Goal: Task Accomplishment & Management: Manage account settings

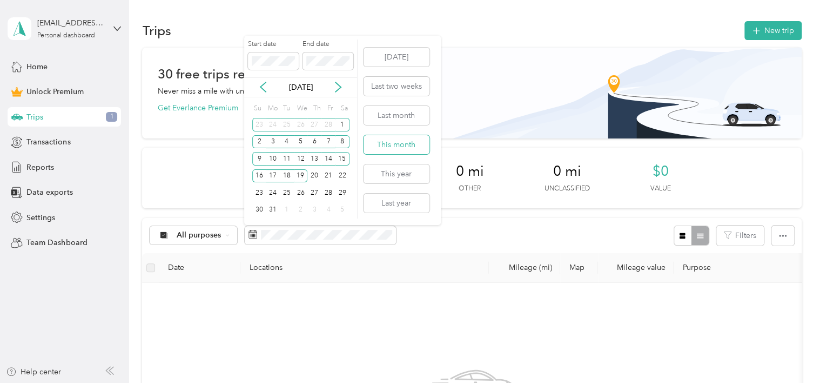
click at [395, 144] on button "This month" at bounding box center [397, 144] width 66 height 19
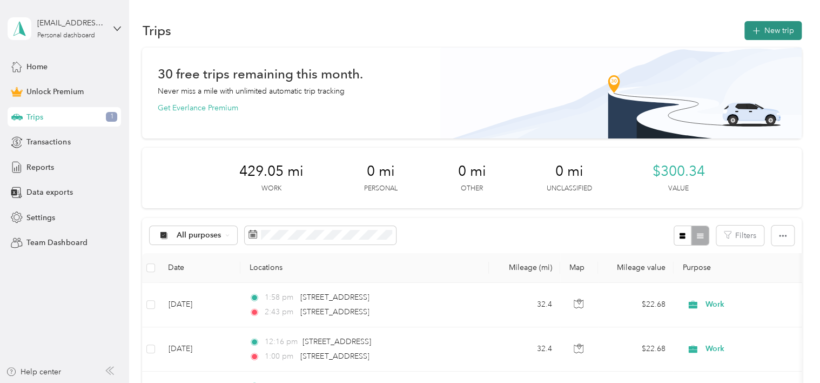
click at [769, 35] on button "New trip" at bounding box center [772, 30] width 57 height 19
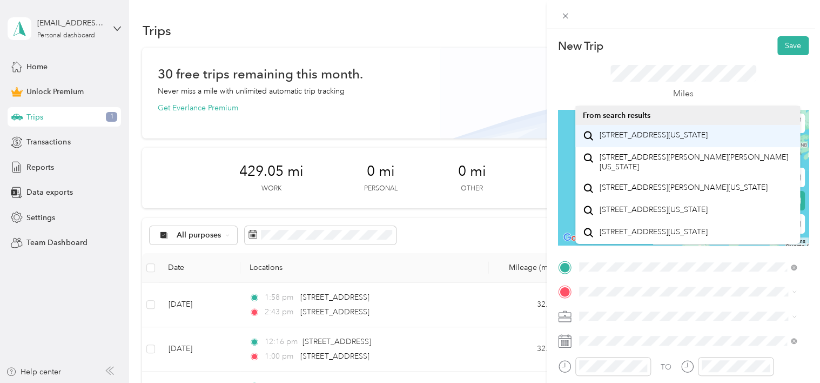
click at [685, 136] on span "[STREET_ADDRESS][US_STATE]" at bounding box center [653, 135] width 108 height 10
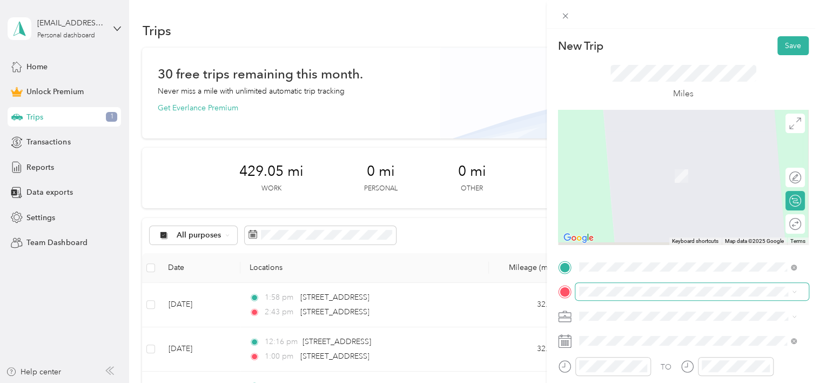
click at [603, 286] on span at bounding box center [691, 291] width 233 height 17
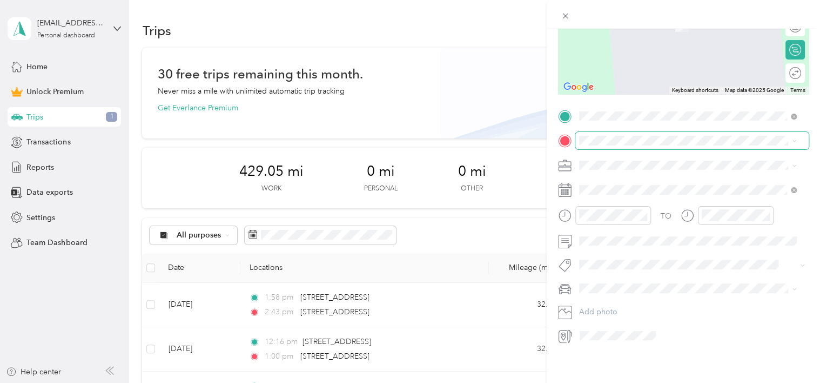
scroll to position [159, 0]
click at [627, 173] on span "[STREET_ADDRESS][PERSON_NAME][PERSON_NAME][US_STATE]" at bounding box center [695, 173] width 193 height 19
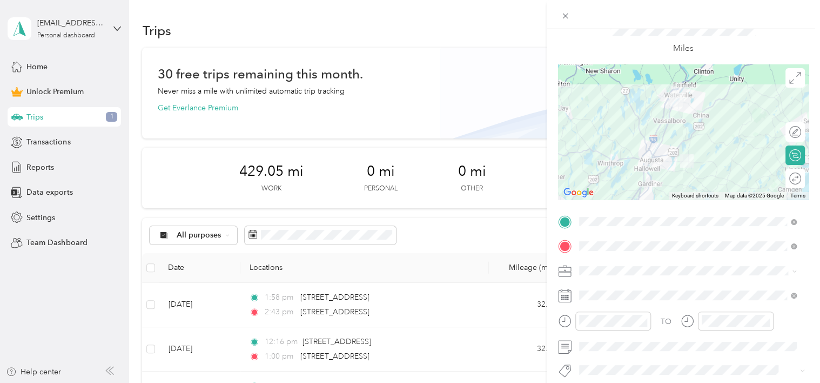
scroll to position [0, 0]
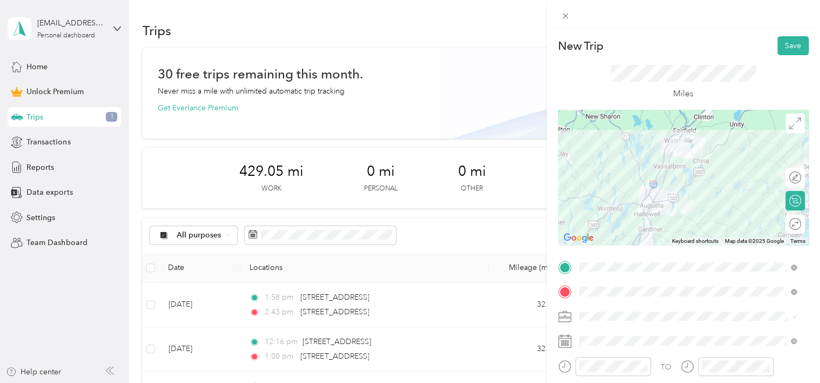
click at [690, 155] on div at bounding box center [683, 177] width 251 height 135
click at [599, 169] on li "Work" at bounding box center [687, 164] width 225 height 19
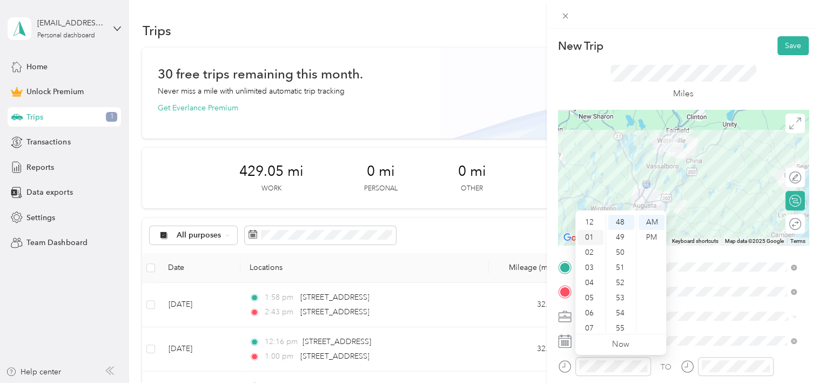
click at [586, 237] on div "01" at bounding box center [591, 237] width 26 height 15
click at [620, 259] on div "29" at bounding box center [621, 258] width 26 height 15
click at [652, 235] on div "PM" at bounding box center [652, 237] width 26 height 15
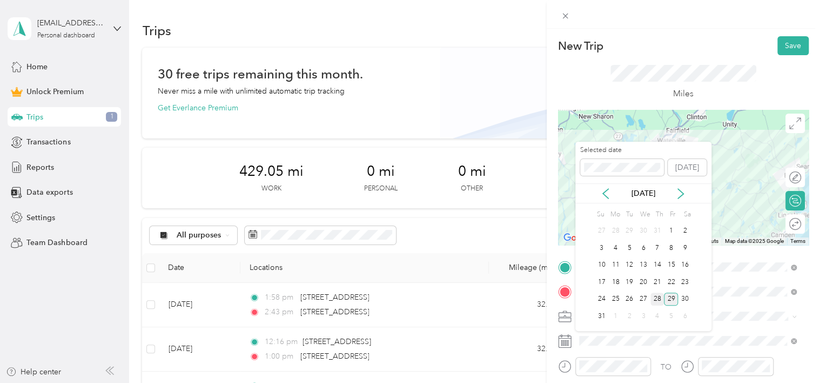
click at [659, 297] on div "28" at bounding box center [657, 299] width 14 height 14
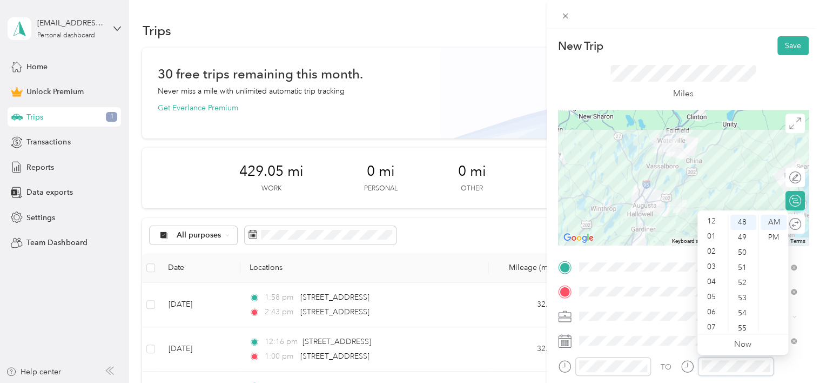
scroll to position [0, 0]
click at [711, 252] on div "02" at bounding box center [713, 252] width 26 height 15
click at [742, 220] on div "00" at bounding box center [743, 221] width 26 height 15
click at [778, 240] on div "PM" at bounding box center [774, 237] width 26 height 15
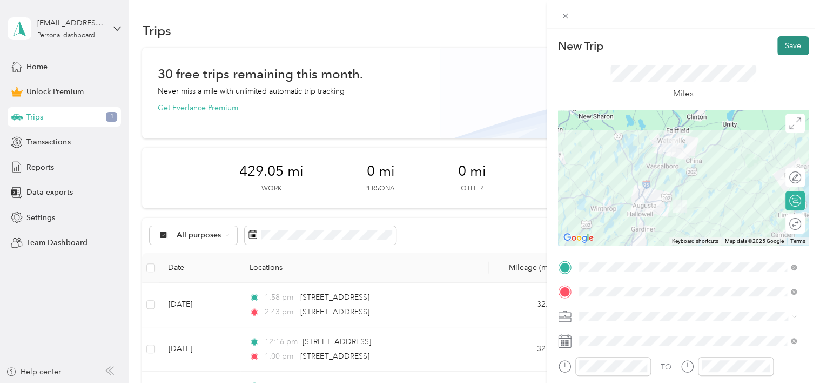
click at [782, 51] on button "Save" at bounding box center [792, 45] width 31 height 19
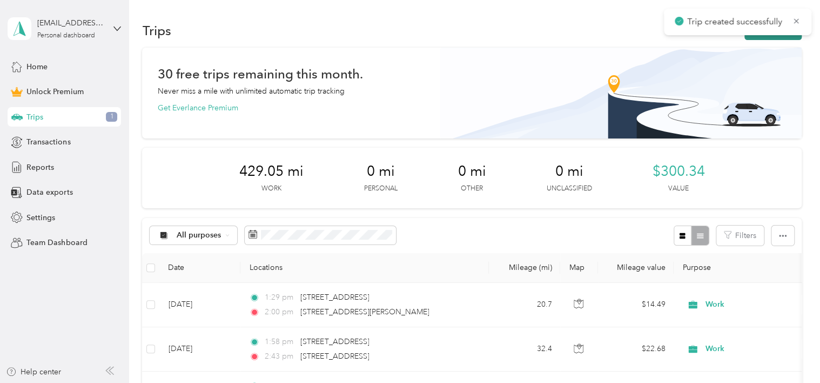
click at [760, 37] on button "New trip" at bounding box center [772, 30] width 57 height 19
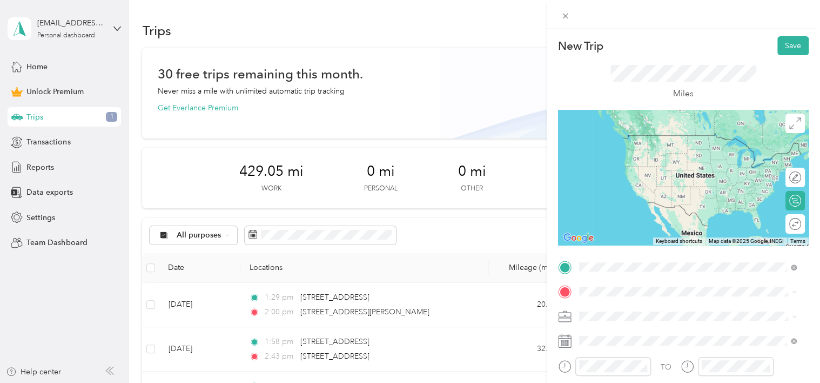
click at [612, 138] on span "[STREET_ADDRESS][PERSON_NAME][PERSON_NAME][US_STATE]" at bounding box center [695, 139] width 193 height 19
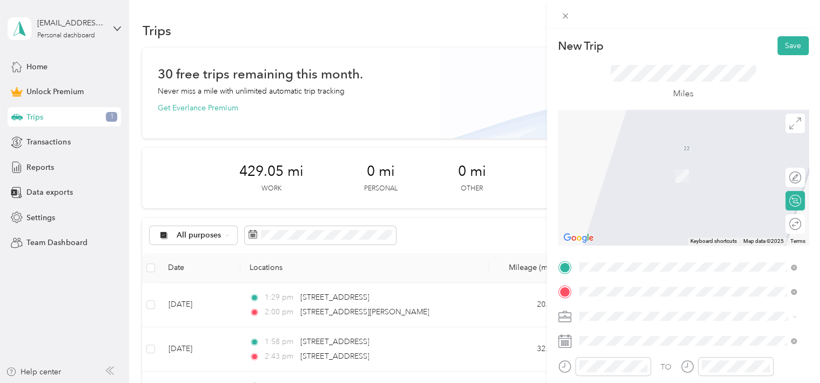
click at [631, 158] on span "[STREET_ADDRESS][US_STATE]" at bounding box center [653, 160] width 108 height 10
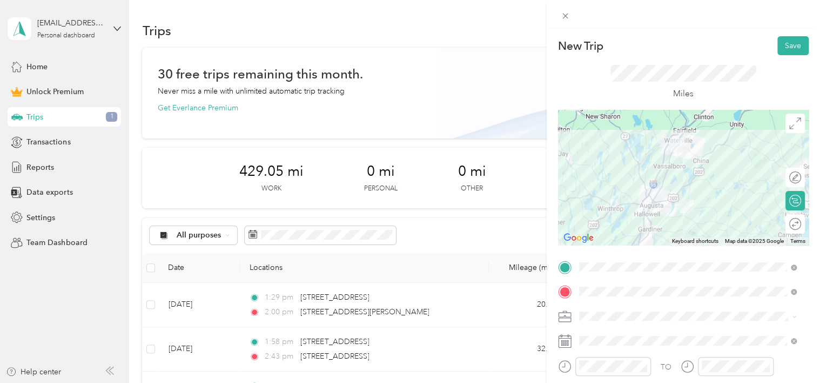
click at [694, 157] on div at bounding box center [683, 177] width 251 height 135
click at [602, 165] on div "Work" at bounding box center [688, 164] width 210 height 11
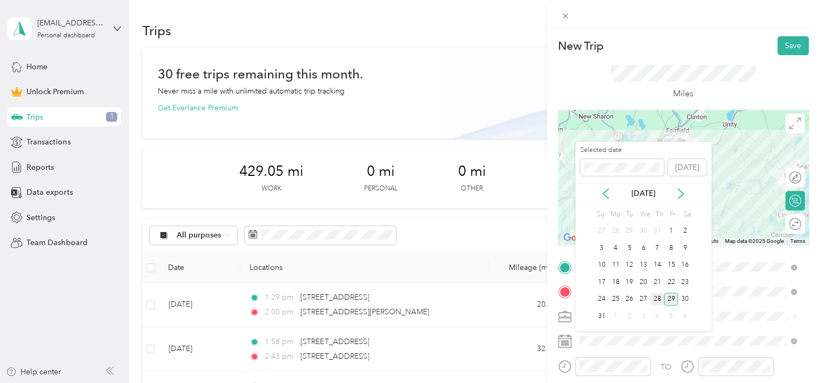
click at [657, 298] on div "28" at bounding box center [657, 299] width 14 height 14
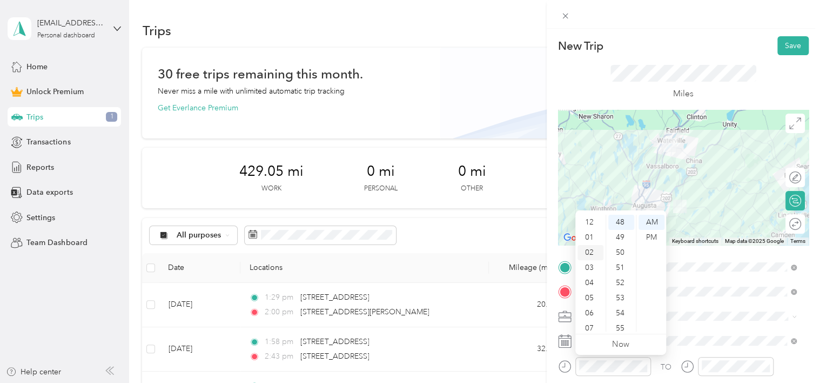
click at [589, 254] on div "02" at bounding box center [591, 252] width 26 height 15
click at [622, 223] on div "16" at bounding box center [621, 224] width 26 height 15
click at [648, 236] on div "PM" at bounding box center [652, 237] width 26 height 15
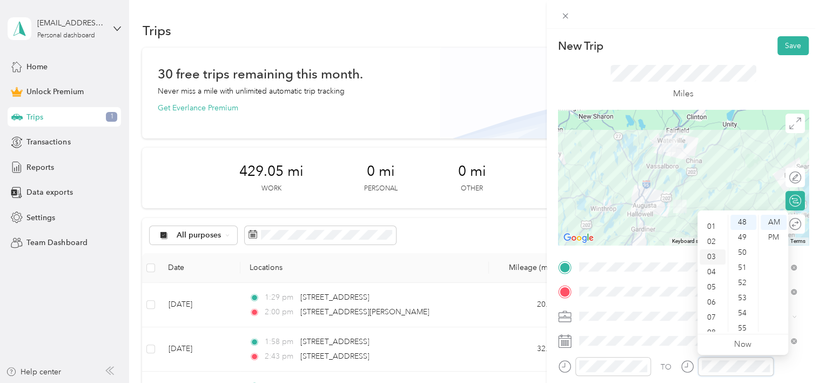
scroll to position [0, 0]
click at [716, 252] on div "02" at bounding box center [713, 252] width 26 height 15
click at [743, 328] on div "45" at bounding box center [743, 327] width 26 height 15
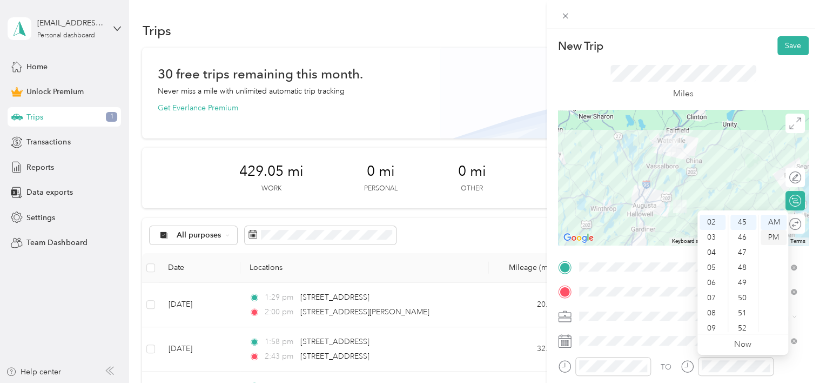
click at [774, 237] on div "PM" at bounding box center [774, 237] width 26 height 15
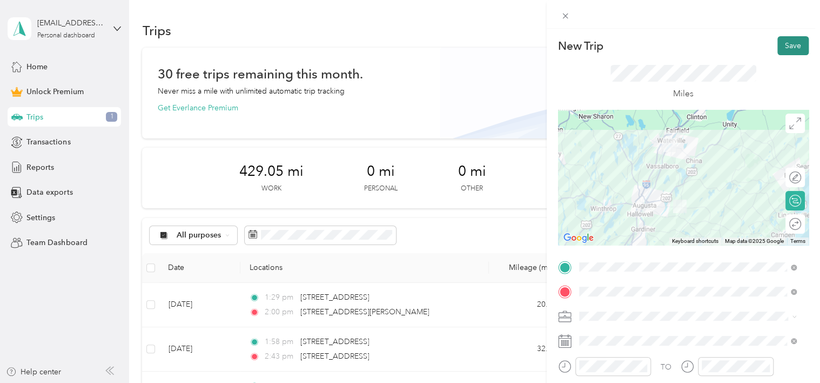
click at [779, 44] on button "Save" at bounding box center [792, 45] width 31 height 19
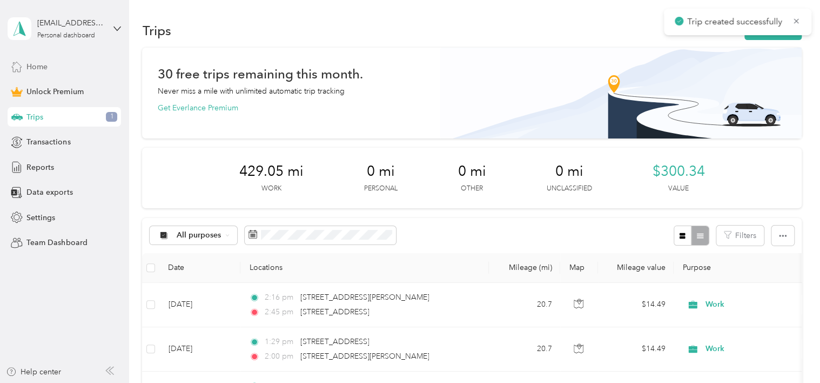
click at [61, 63] on div "Home" at bounding box center [64, 66] width 113 height 19
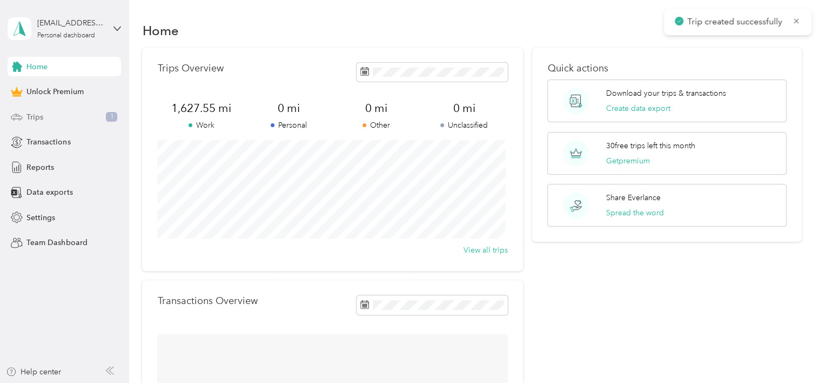
click at [43, 120] on span "Trips" at bounding box center [34, 116] width 17 height 11
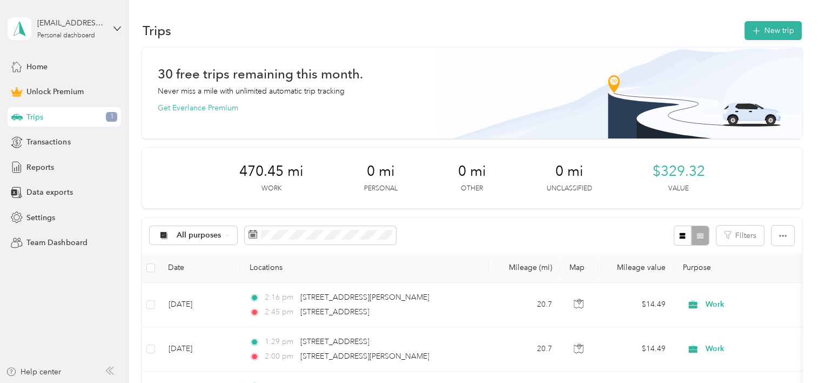
click at [464, 251] on div "All purposes Filters" at bounding box center [471, 235] width 659 height 35
